Goal: Task Accomplishment & Management: Use online tool/utility

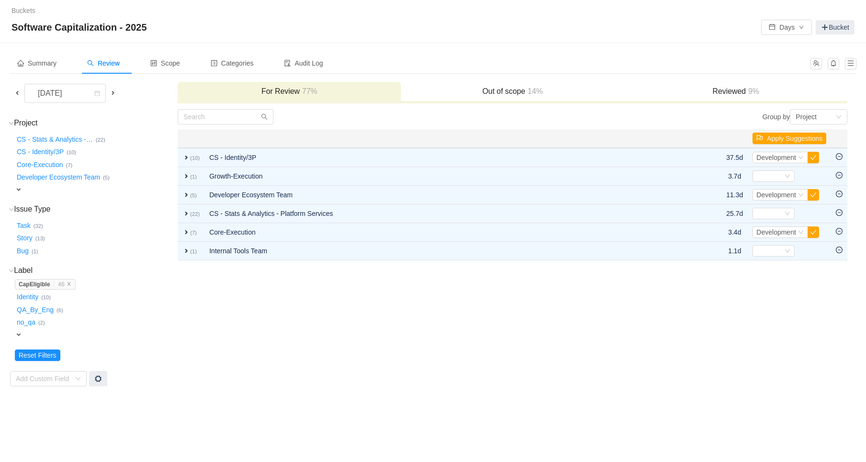
click at [112, 93] on span at bounding box center [113, 93] width 8 height 8
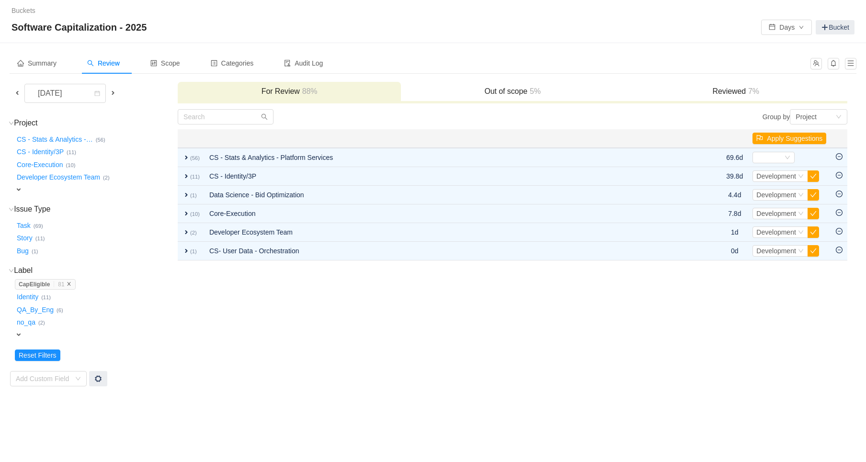
click at [69, 285] on icon "icon: close" at bounding box center [69, 284] width 5 height 5
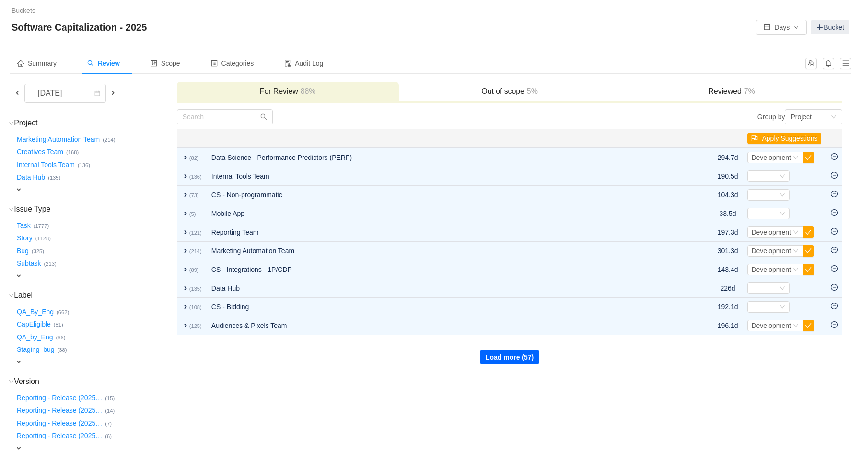
click at [514, 355] on button "Load more (57)" at bounding box center [509, 357] width 58 height 14
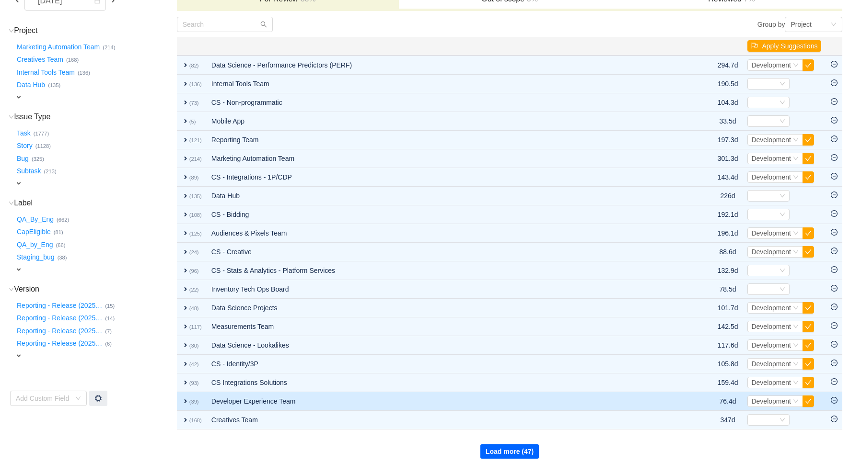
scroll to position [97, 0]
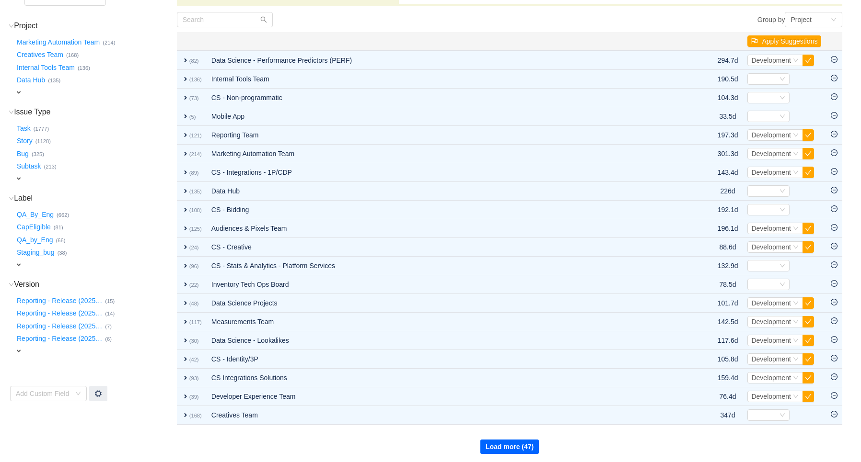
click at [500, 444] on button "Load more (47)" at bounding box center [509, 447] width 58 height 14
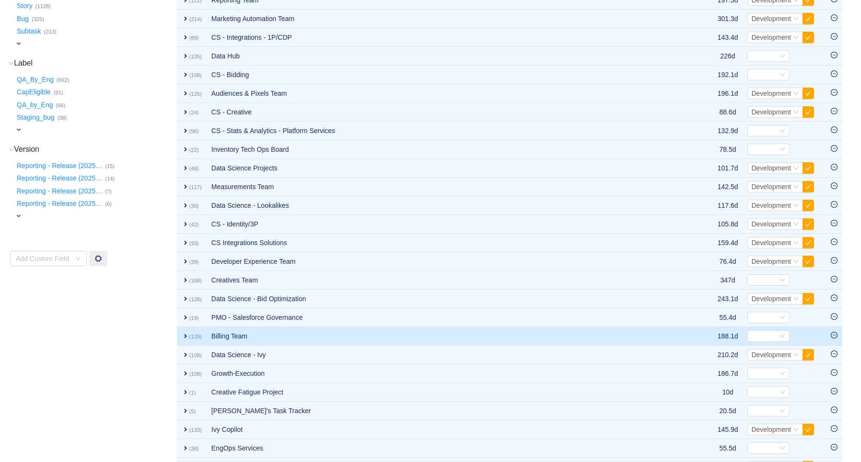
scroll to position [283, 0]
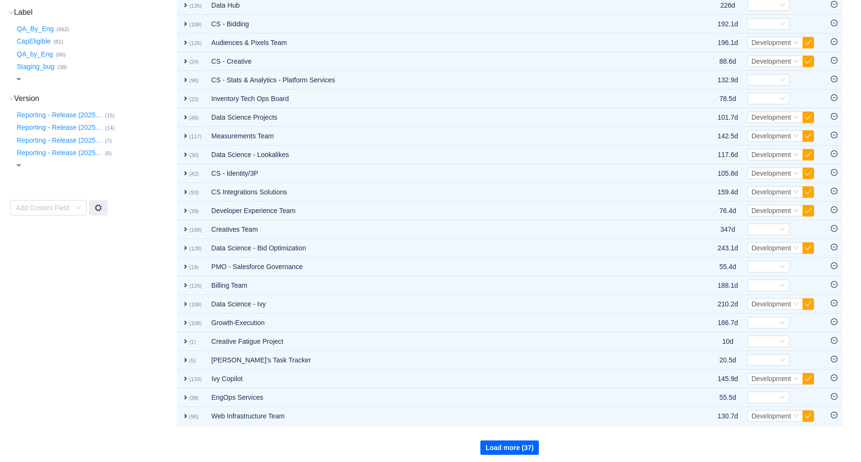
click at [505, 449] on button "Load more (37)" at bounding box center [509, 448] width 58 height 14
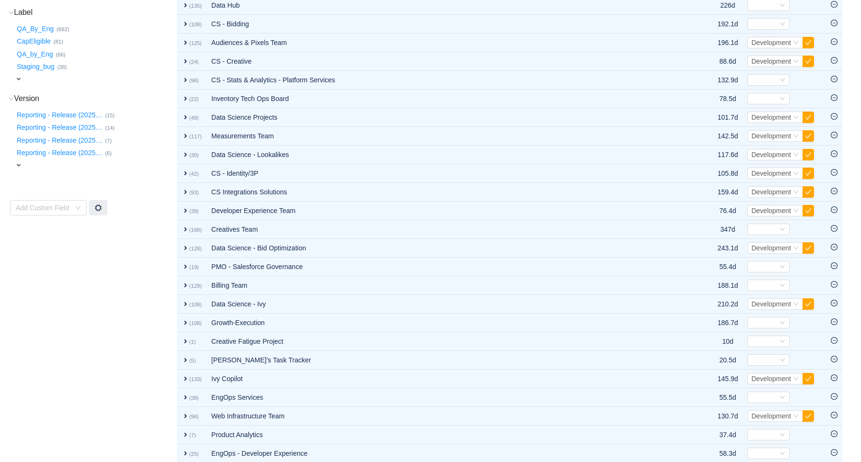
scroll to position [469, 0]
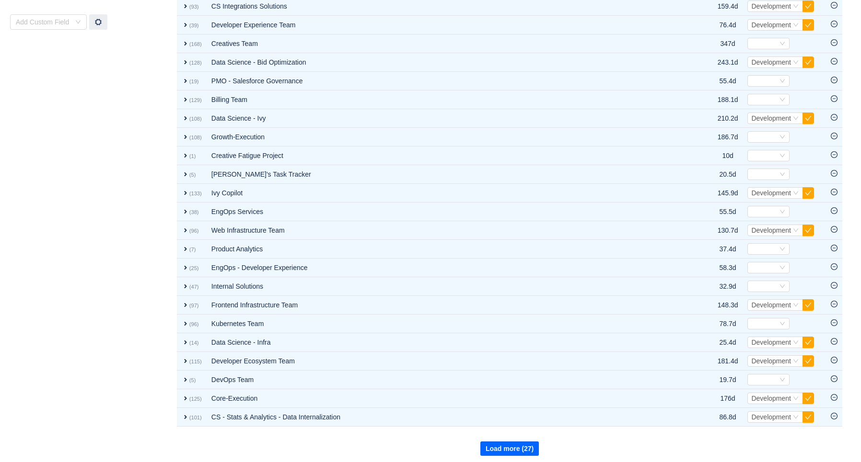
click at [514, 445] on button "Load more (27)" at bounding box center [509, 449] width 58 height 14
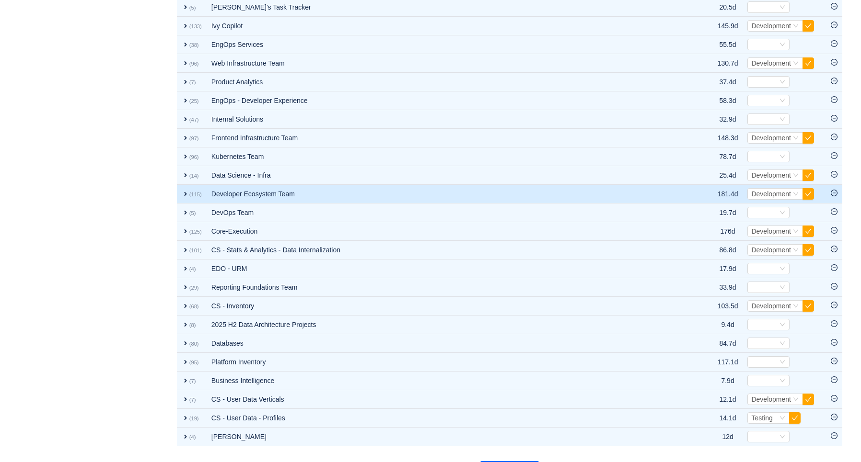
scroll to position [655, 0]
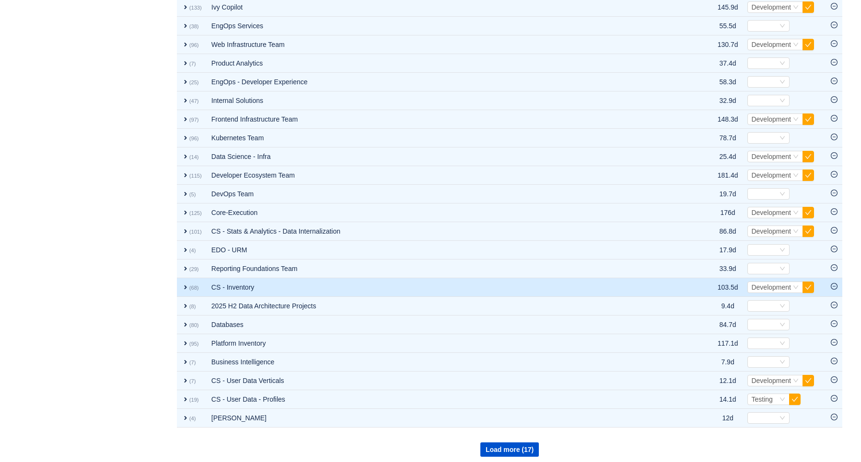
click at [184, 284] on span "expand" at bounding box center [186, 288] width 8 height 8
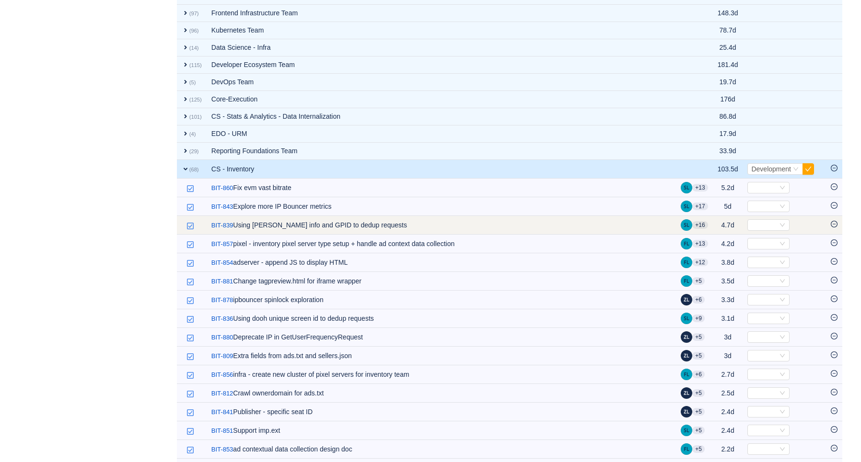
scroll to position [759, 0]
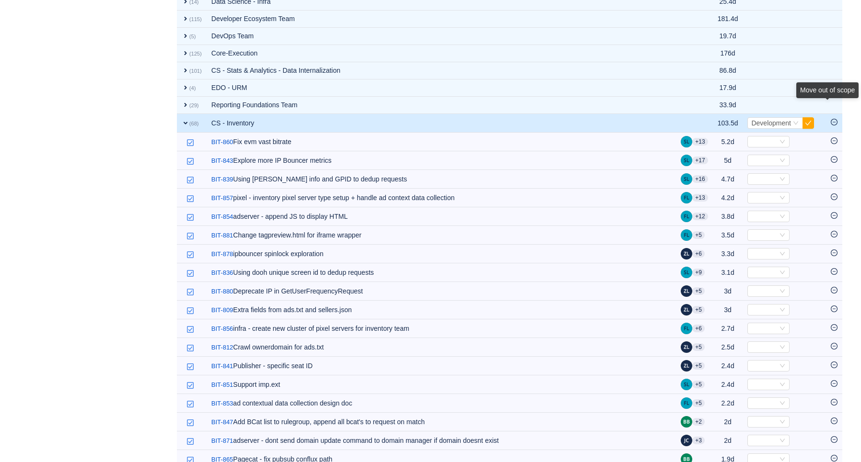
click at [834, 122] on icon "icon: minus-circle" at bounding box center [833, 122] width 3 height 0
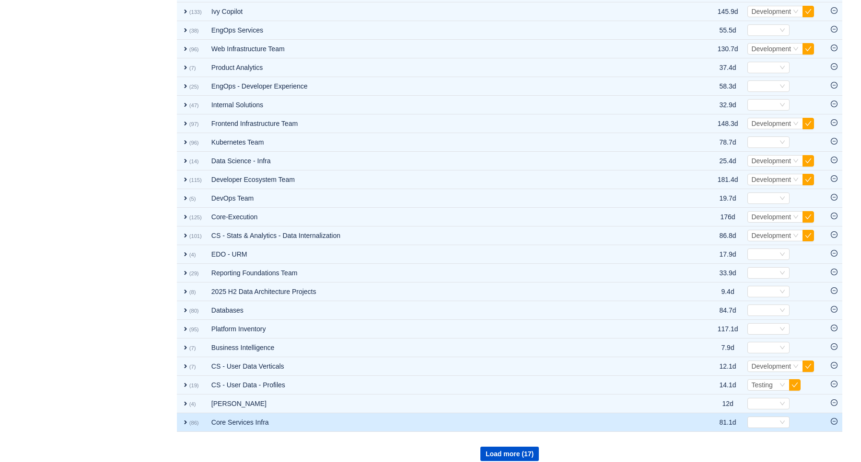
scroll to position [655, 0]
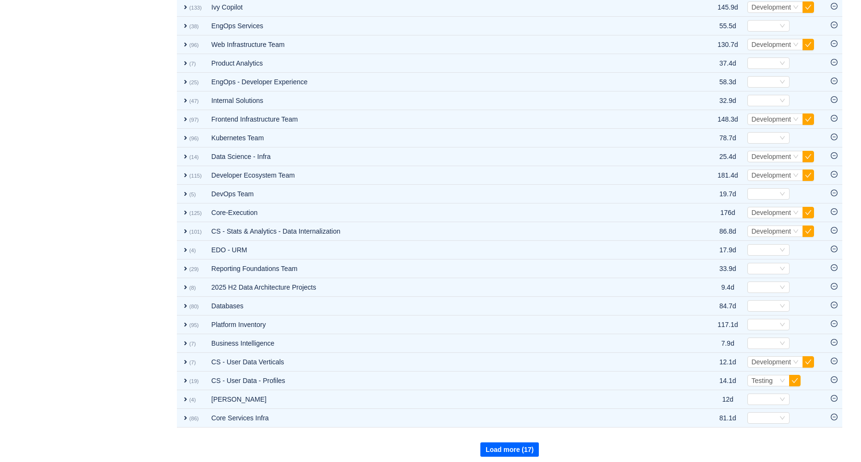
click at [512, 449] on button "Load more (17)" at bounding box center [509, 450] width 58 height 14
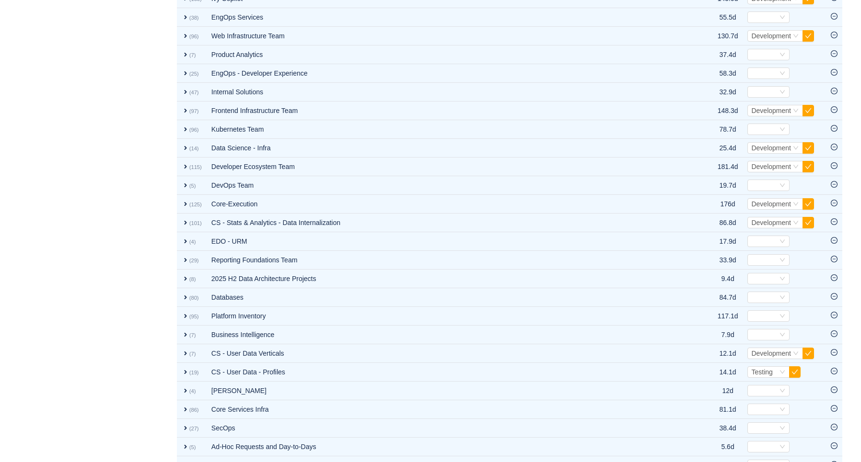
scroll to position [841, 0]
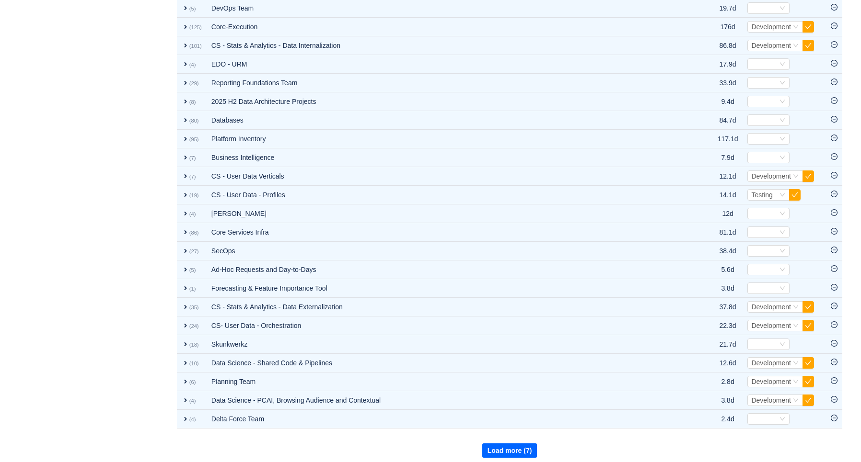
click at [509, 446] on button "Load more (7)" at bounding box center [509, 451] width 55 height 14
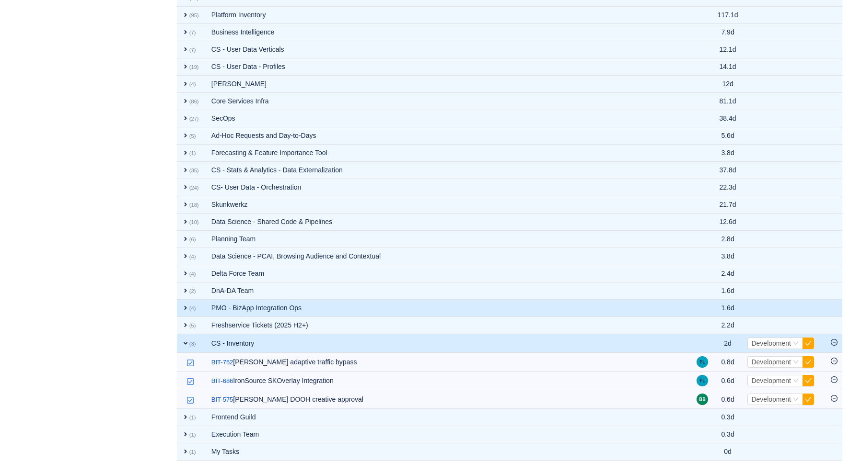
scroll to position [902, 0]
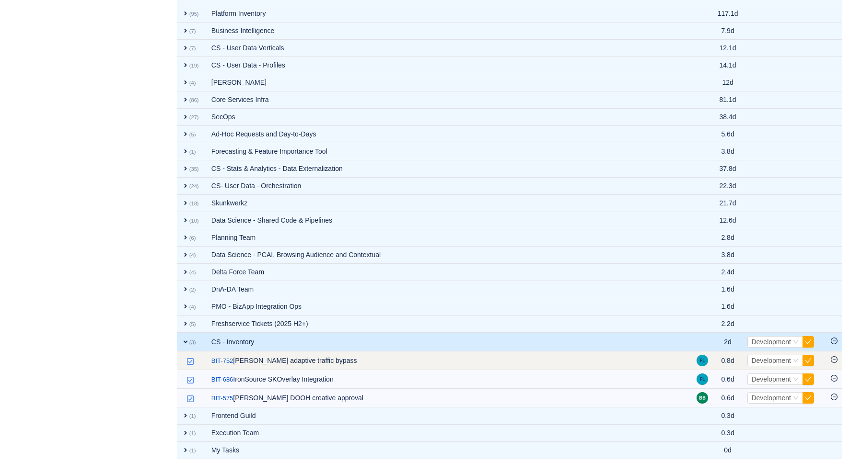
click at [835, 357] on icon "icon: minus-circle" at bounding box center [833, 360] width 7 height 7
click at [833, 359] on icon "icon: minus-circle" at bounding box center [833, 359] width 3 height 0
click at [795, 358] on icon "icon: down" at bounding box center [796, 361] width 6 height 6
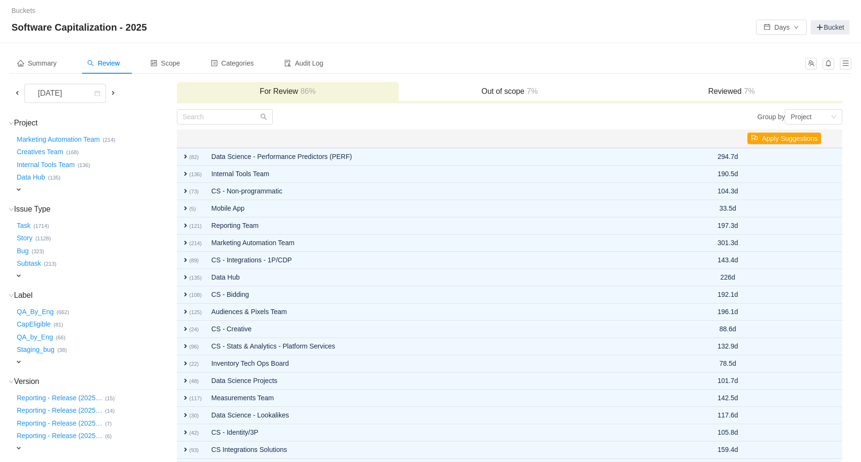
click at [18, 91] on span at bounding box center [17, 93] width 8 height 8
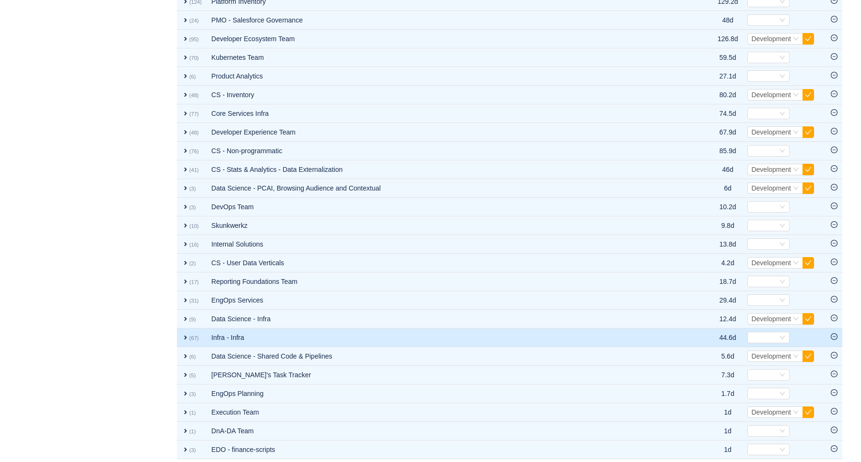
scroll to position [718, 0]
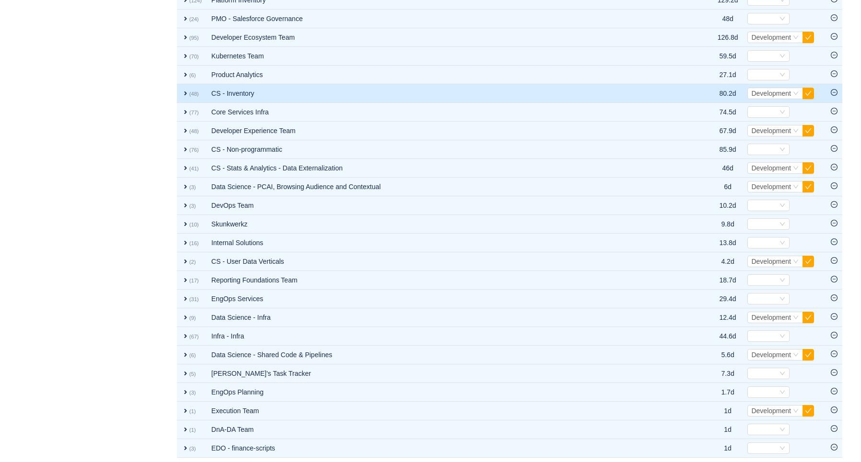
click at [185, 90] on span "expand" at bounding box center [186, 94] width 8 height 8
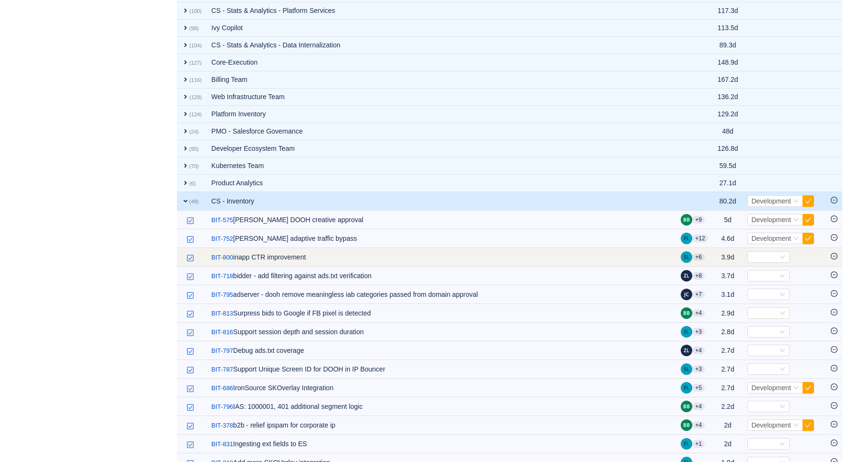
scroll to position [562, 0]
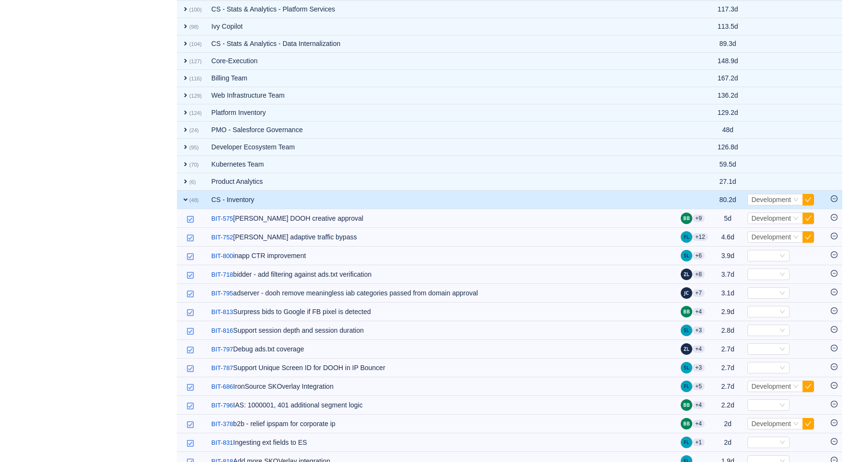
click at [836, 196] on icon "icon: minus-circle" at bounding box center [833, 199] width 7 height 7
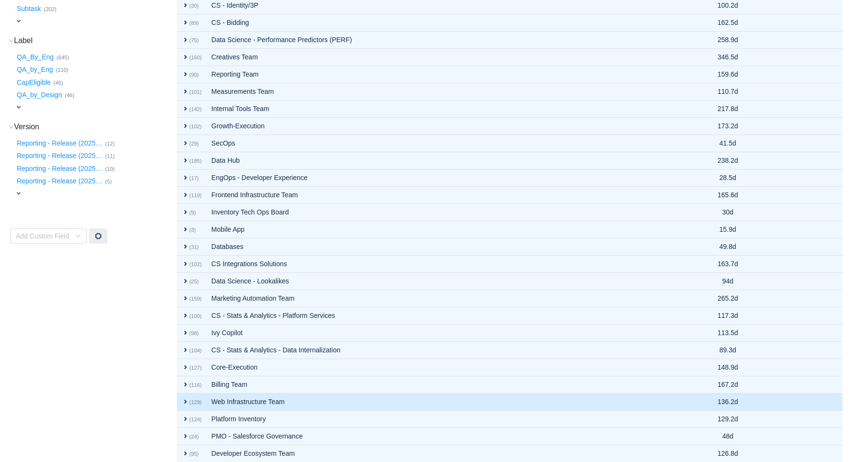
scroll to position [0, 0]
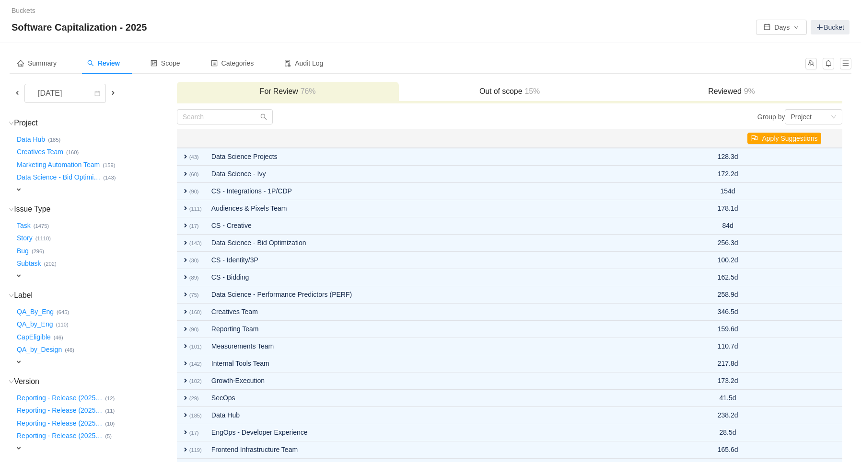
click at [111, 92] on span at bounding box center [113, 93] width 8 height 8
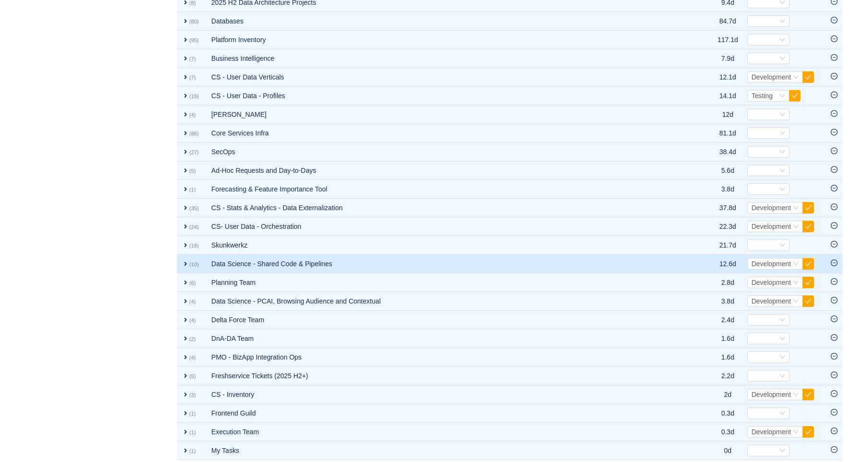
scroll to position [941, 0]
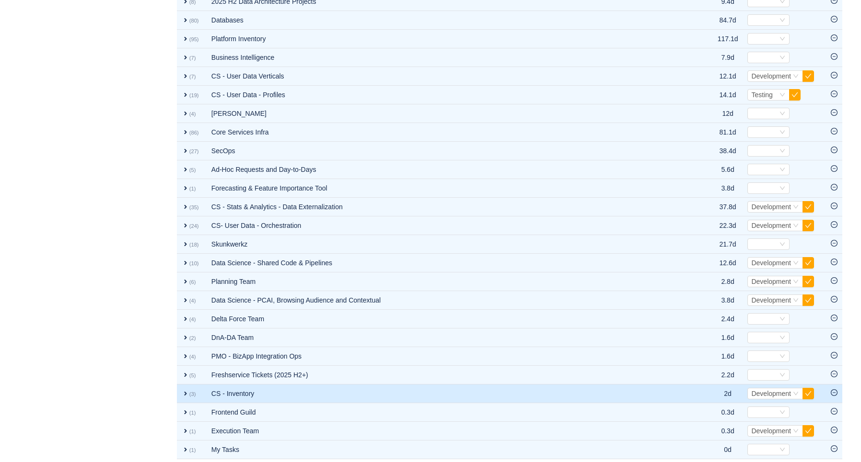
click at [184, 390] on span "expand" at bounding box center [186, 394] width 8 height 8
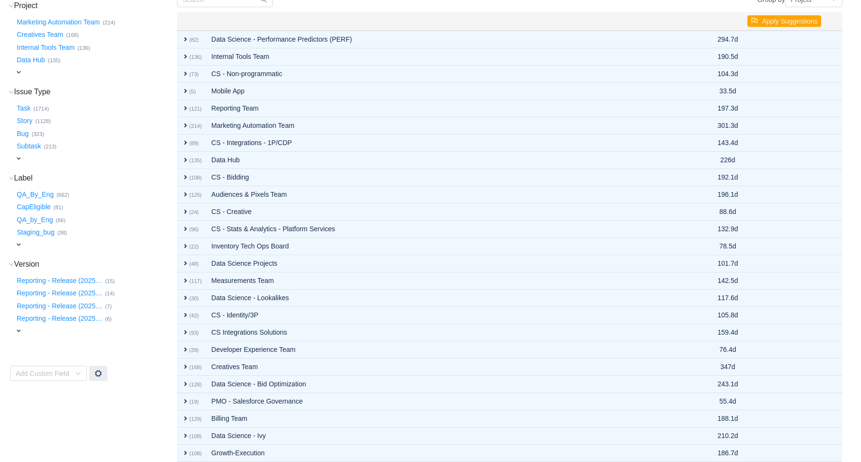
scroll to position [0, 0]
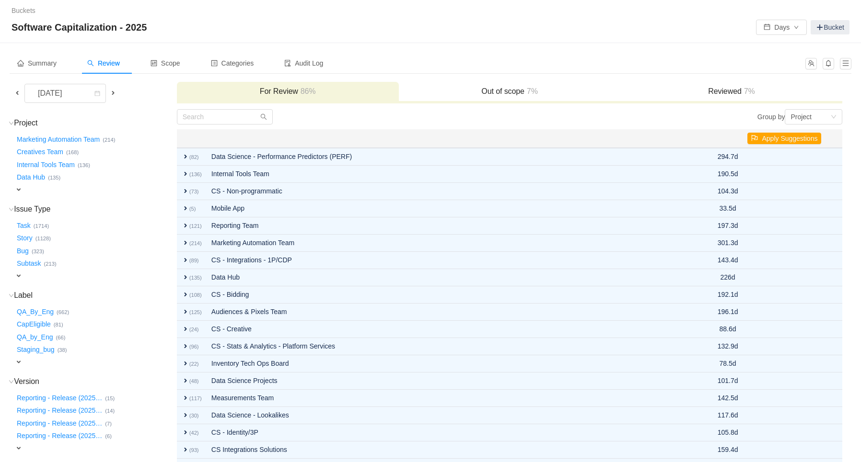
click at [113, 90] on span at bounding box center [113, 93] width 8 height 8
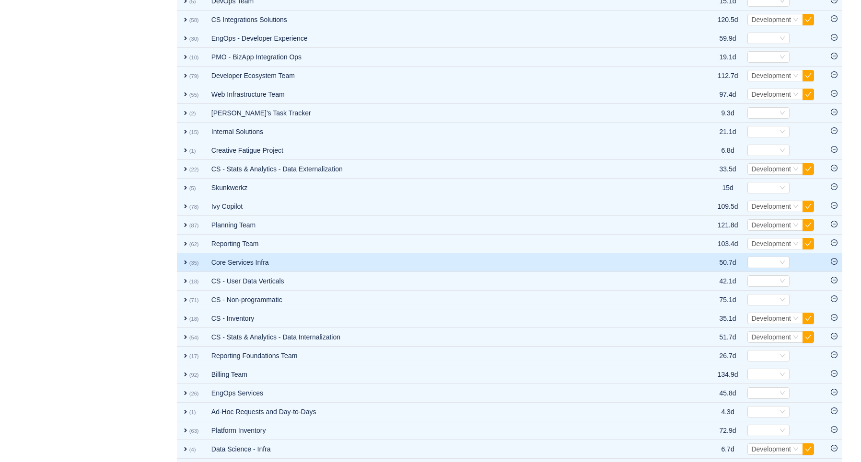
scroll to position [759, 0]
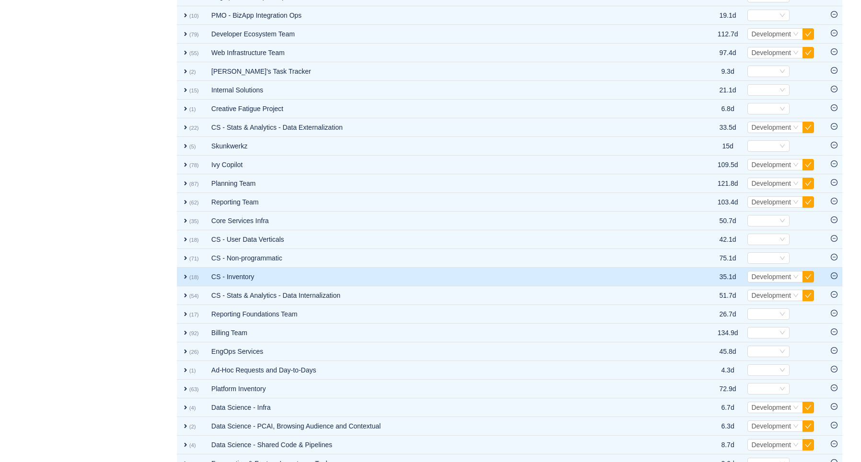
click at [184, 273] on span "expand" at bounding box center [186, 277] width 8 height 8
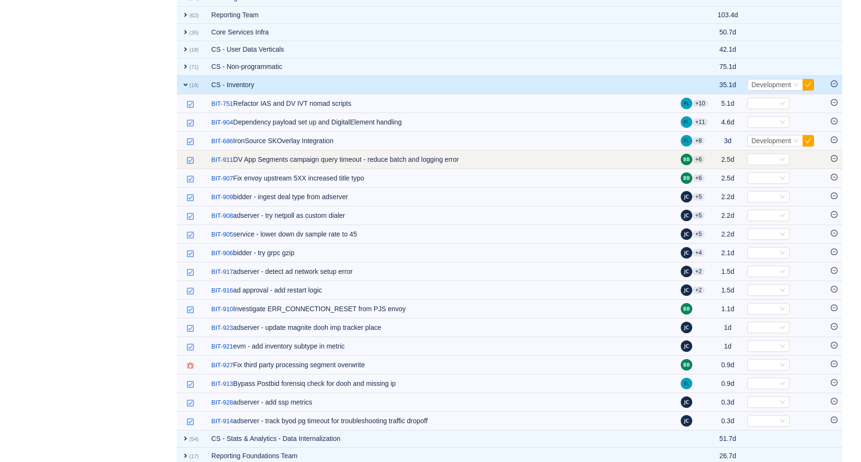
scroll to position [886, 0]
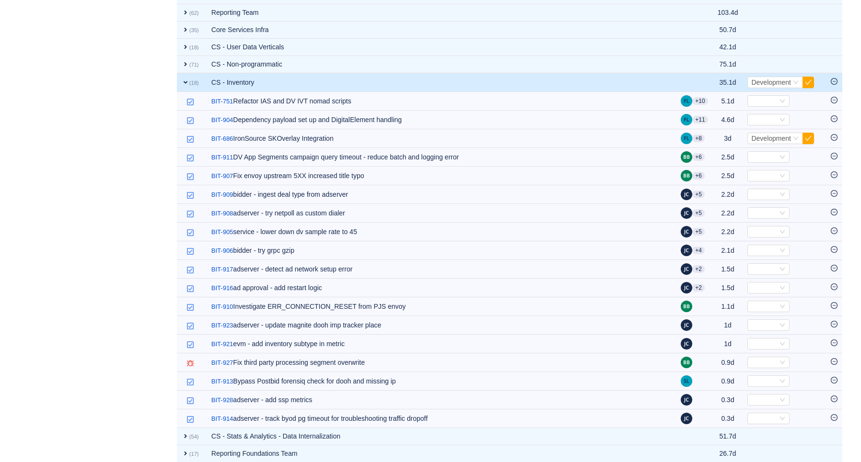
click at [835, 78] on icon "icon: minus-circle" at bounding box center [833, 81] width 7 height 7
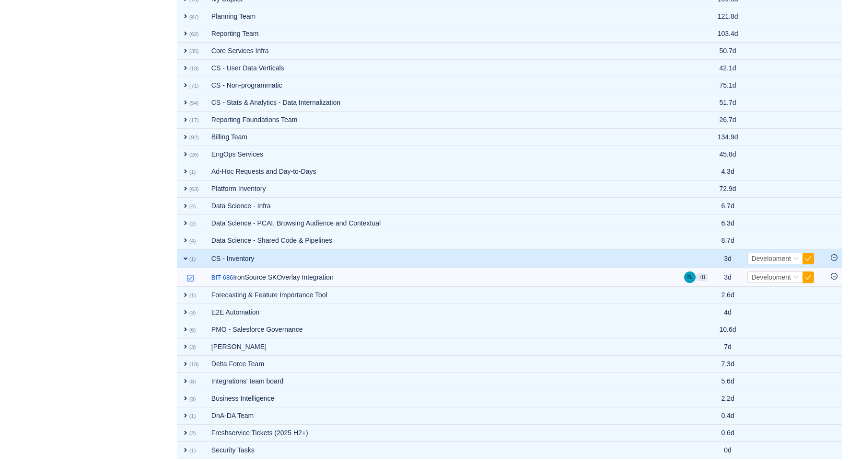
scroll to position [0, 0]
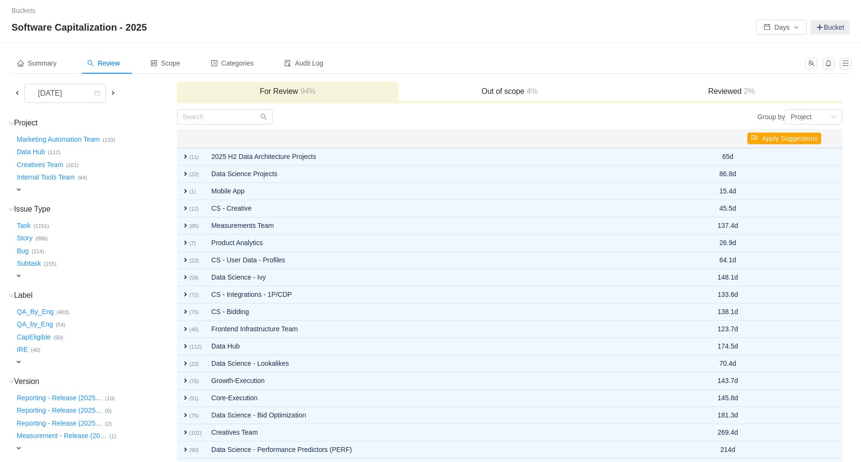
click at [16, 92] on span at bounding box center [17, 93] width 8 height 8
